Goal: Information Seeking & Learning: Learn about a topic

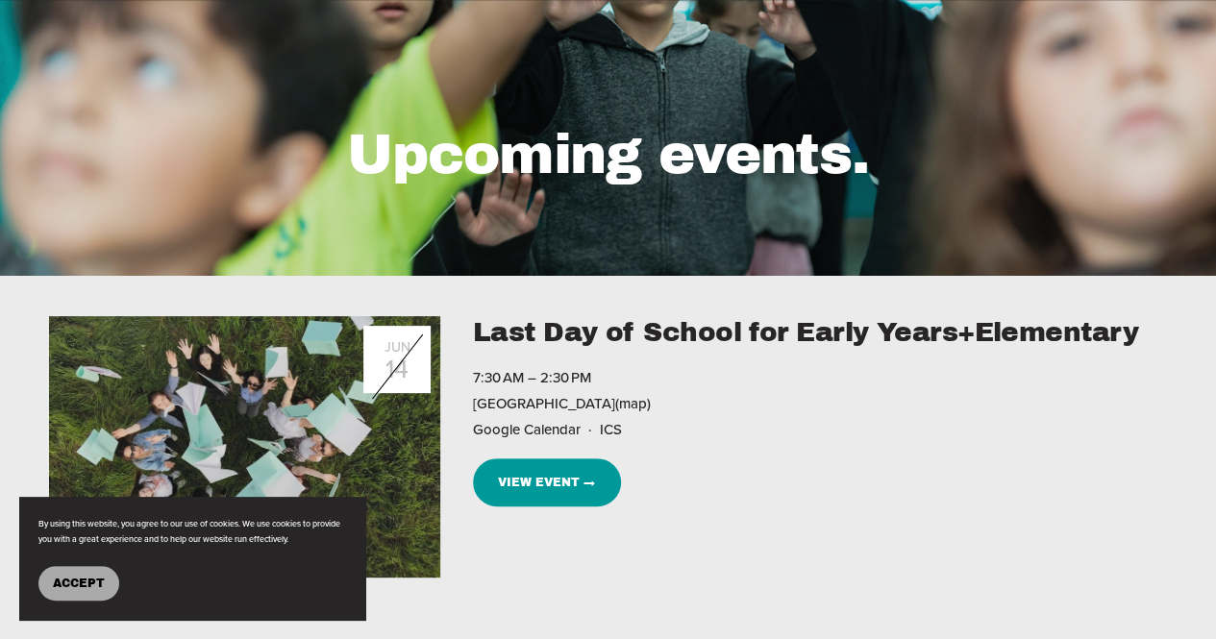
scroll to position [159, 0]
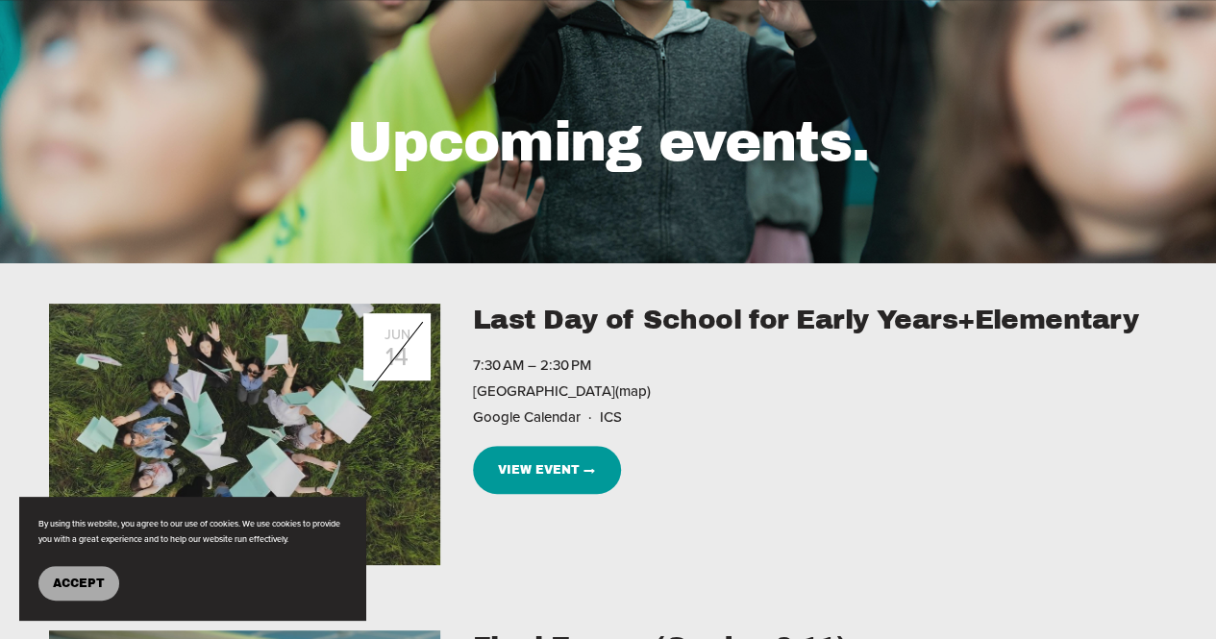
click at [84, 577] on span "Accept" at bounding box center [79, 583] width 52 height 13
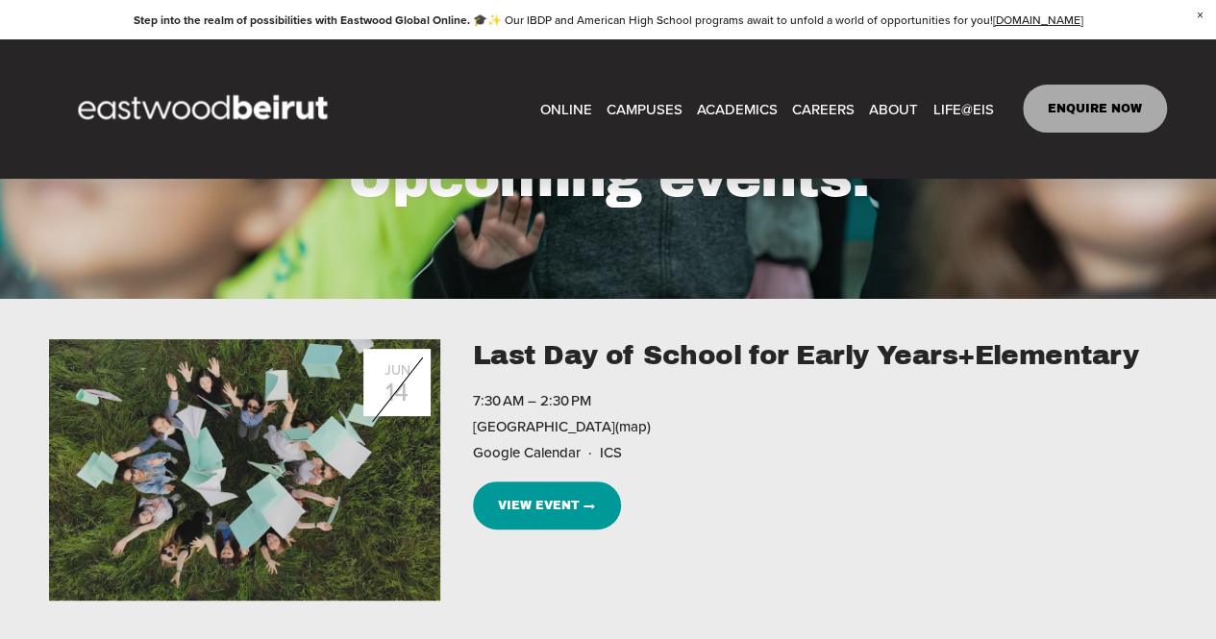
scroll to position [0, 0]
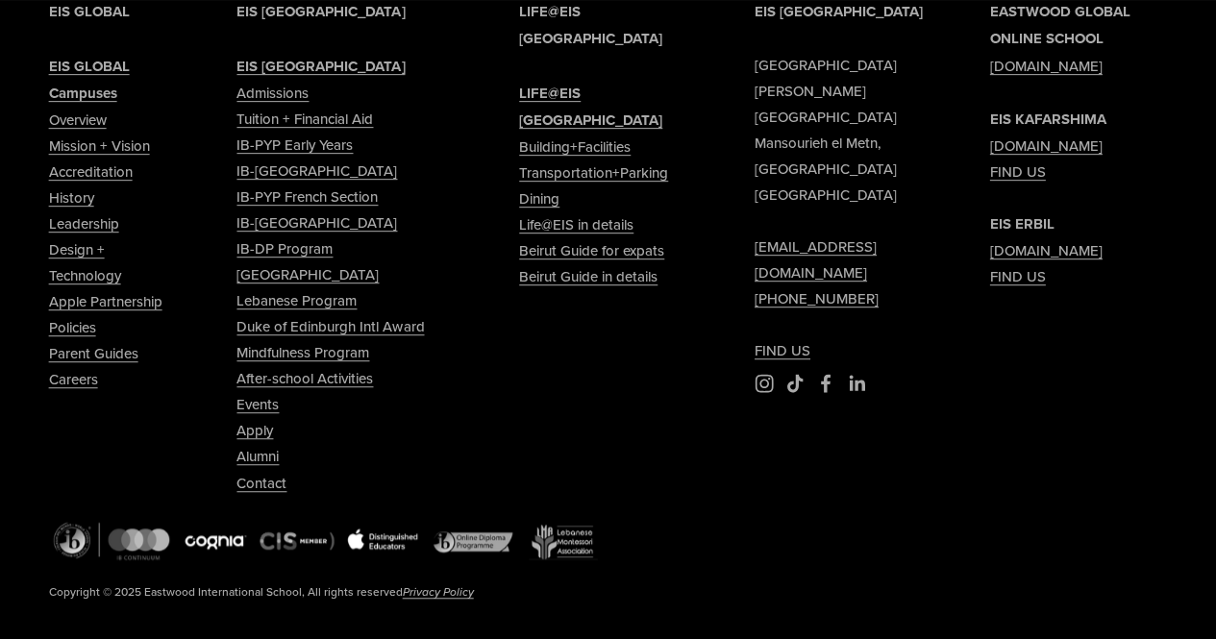
scroll to position [7719, 0]
click at [251, 416] on link "Events" at bounding box center [258, 403] width 42 height 26
type input "*****"
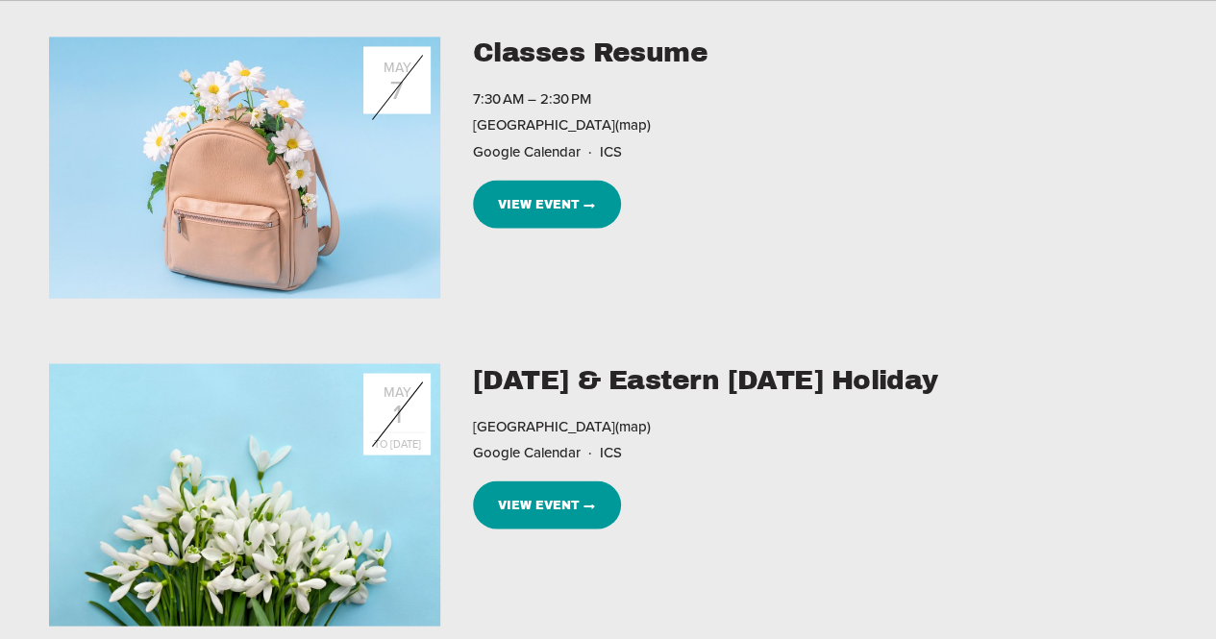
scroll to position [1769, 0]
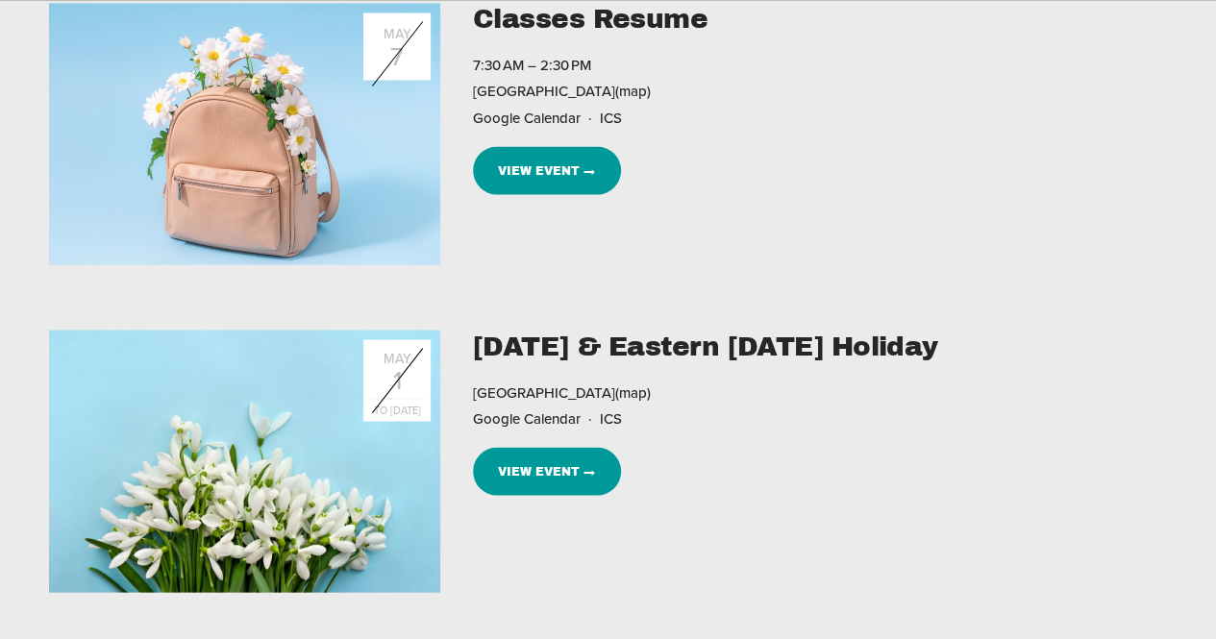
click at [556, 461] on link "View Event →" at bounding box center [547, 471] width 148 height 48
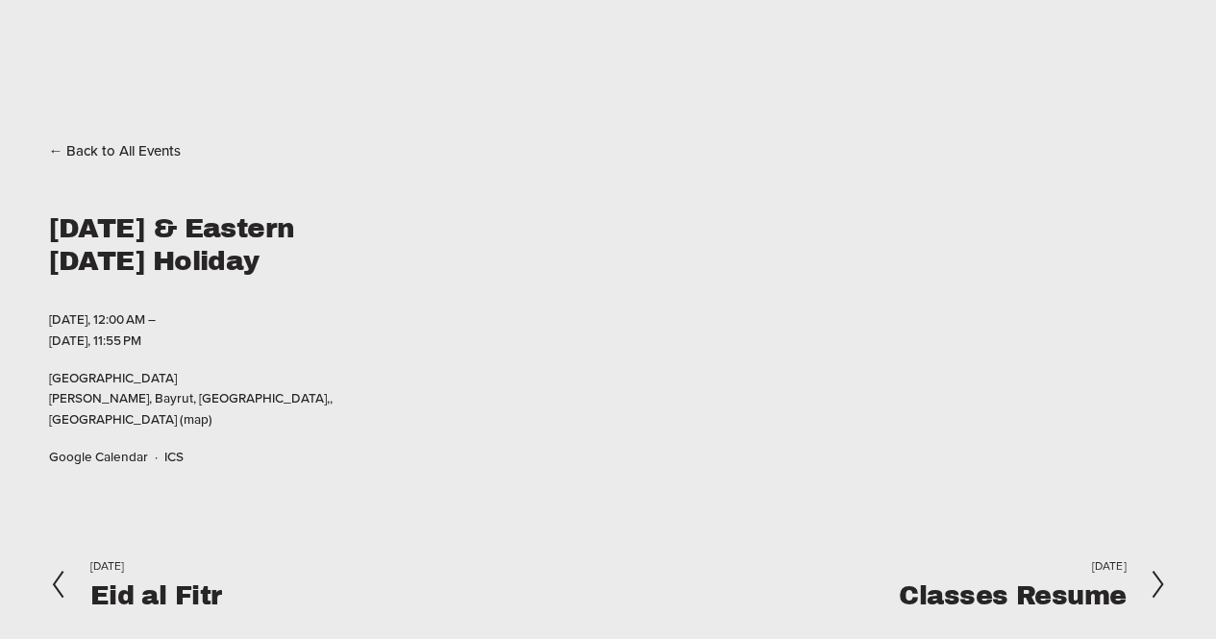
scroll to position [88, 0]
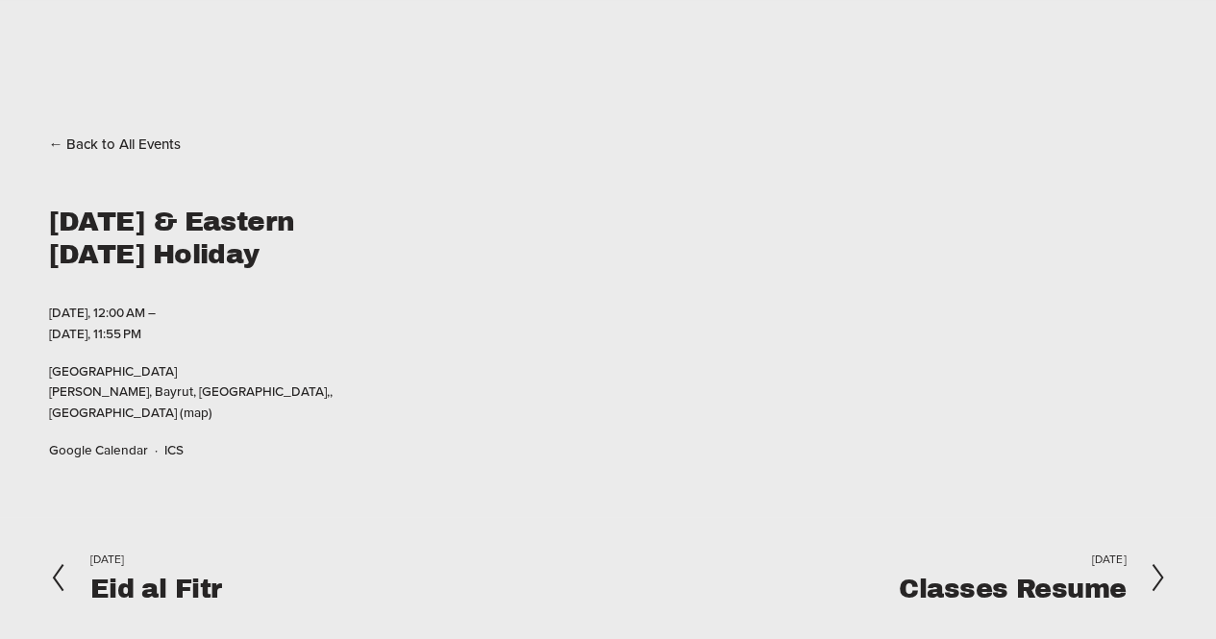
click at [56, 140] on link "Back to All Events" at bounding box center [115, 144] width 133 height 26
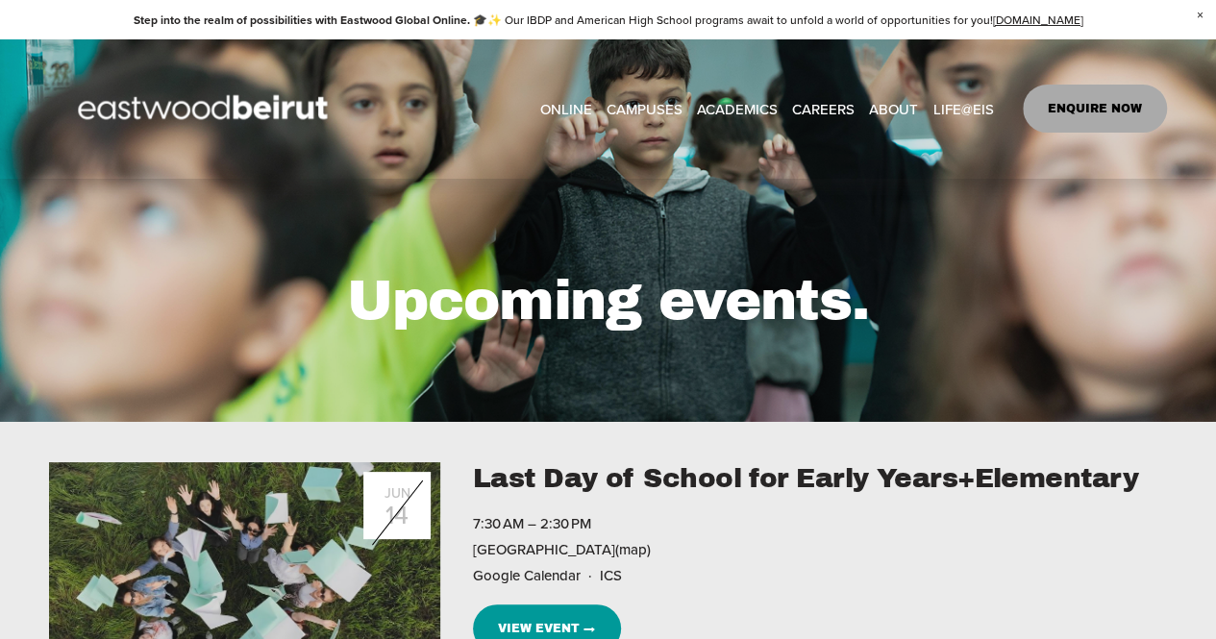
click at [519, 611] on link "View Event →" at bounding box center [547, 629] width 148 height 48
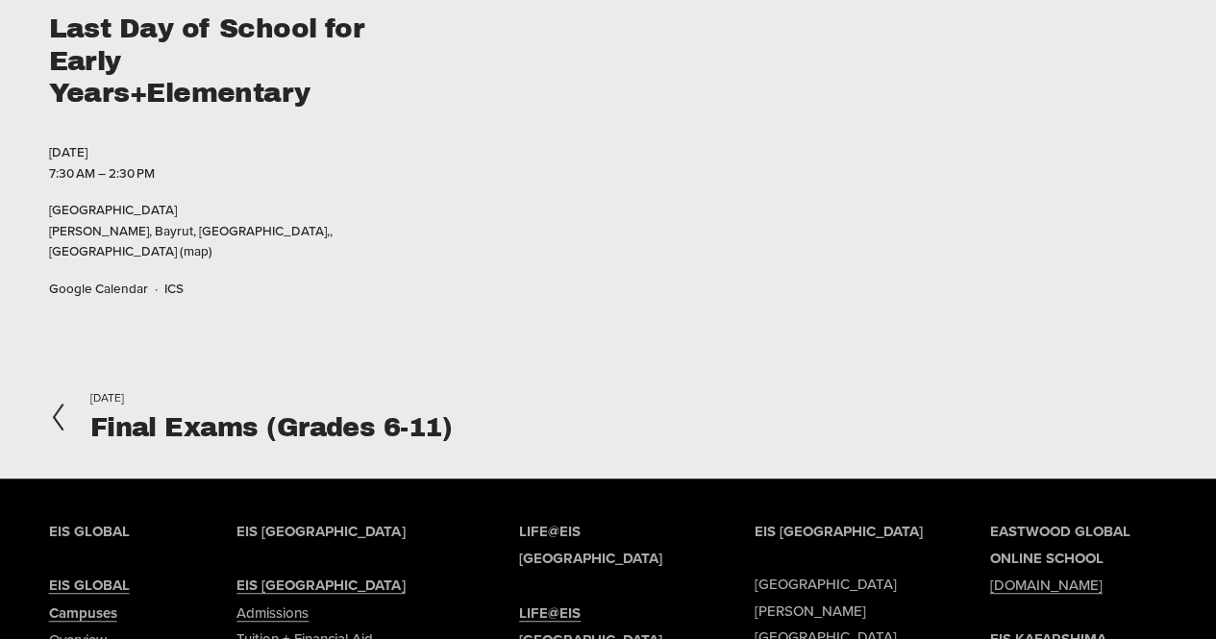
scroll to position [287, 0]
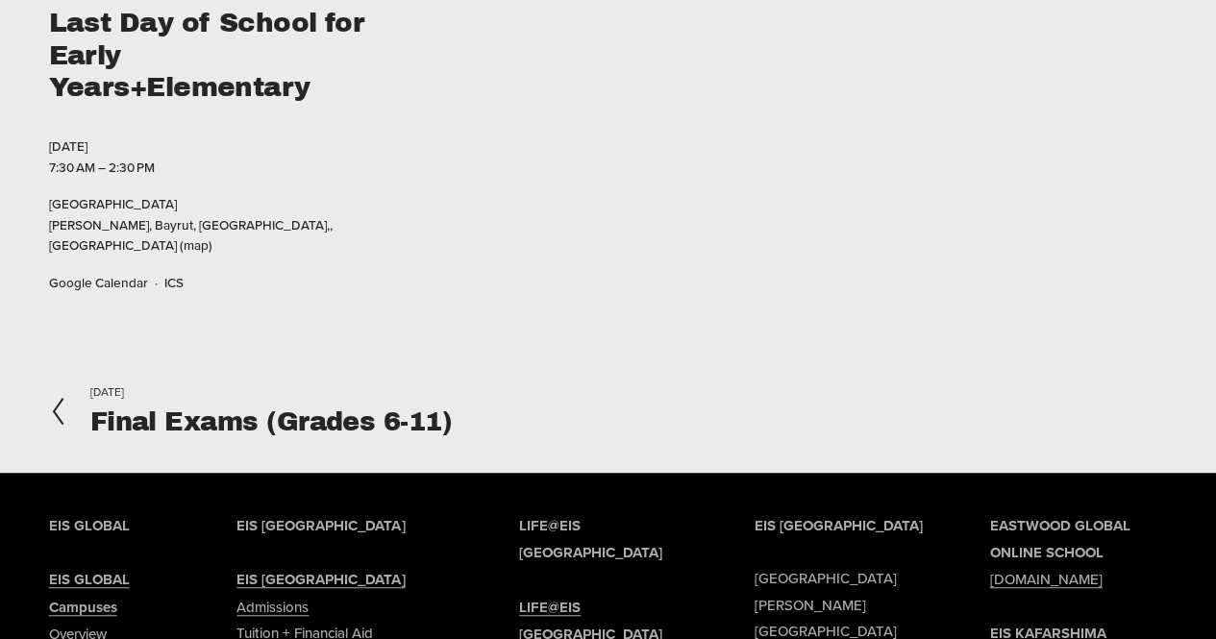
click at [186, 410] on h2 "Final Exams (Grades 6-11)" at bounding box center [270, 423] width 361 height 26
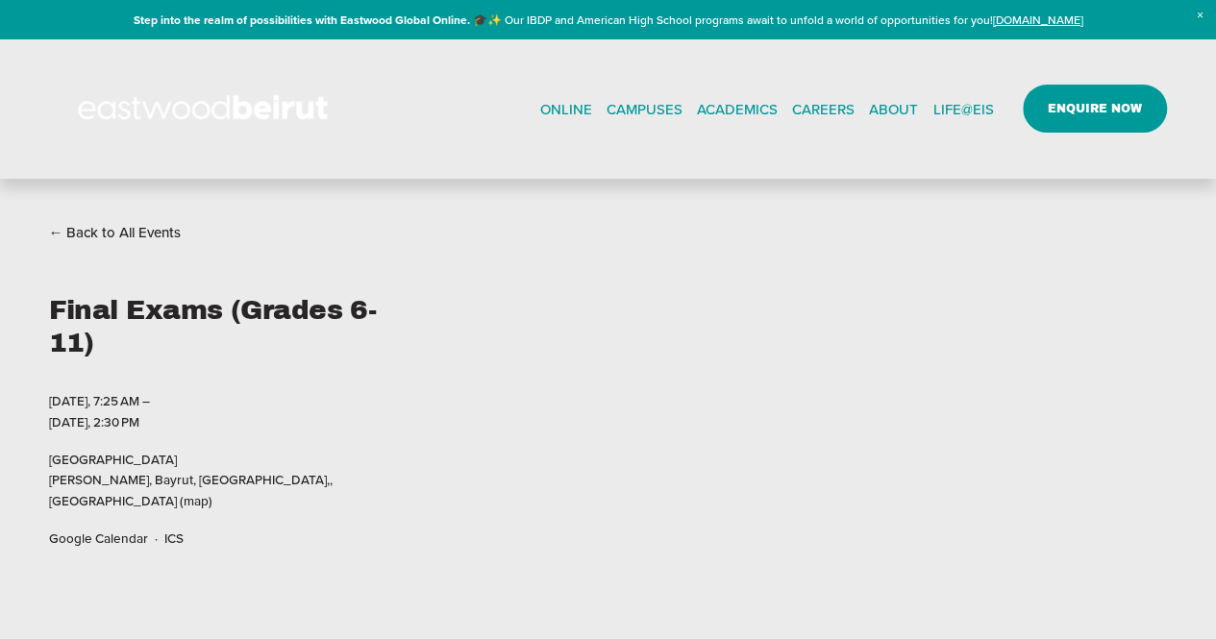
click at [119, 232] on link "Back to All Events" at bounding box center [115, 232] width 133 height 26
